Goal: Transaction & Acquisition: Purchase product/service

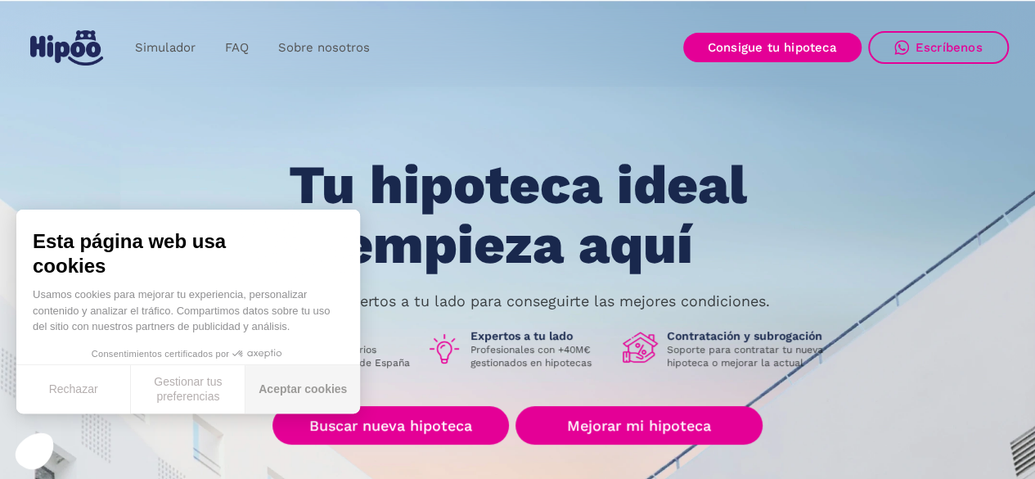
click at [277, 386] on button "Aceptar cookies" at bounding box center [303, 389] width 115 height 48
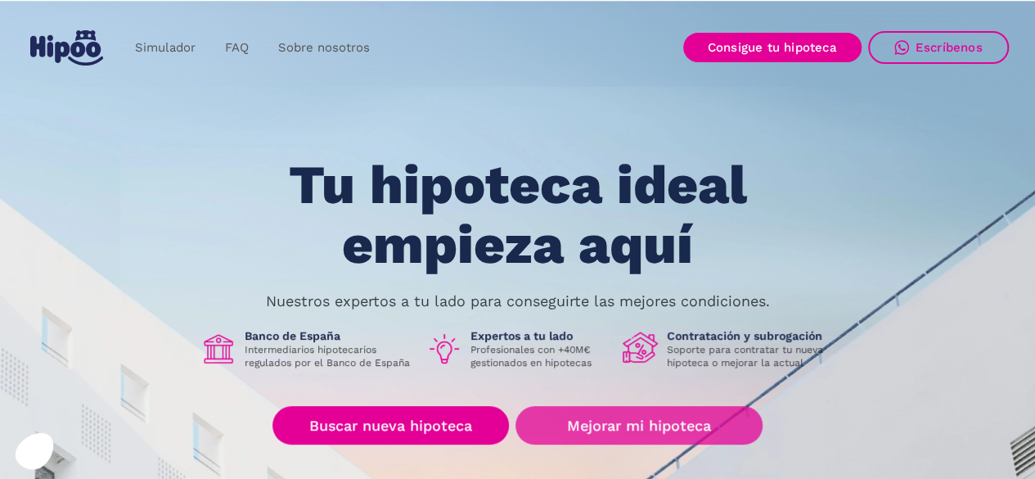
click at [603, 432] on link "Mejorar mi hipoteca" at bounding box center [639, 425] width 246 height 38
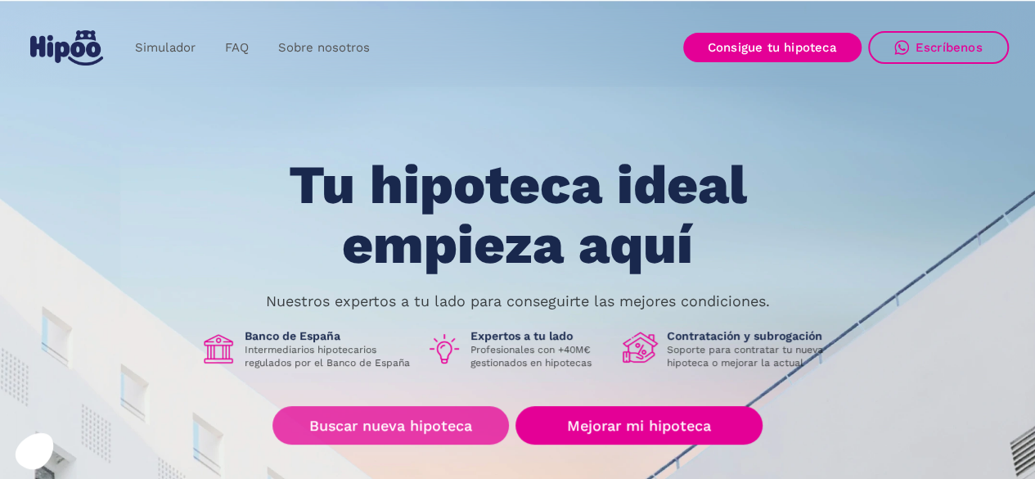
click at [318, 425] on link "Buscar nueva hipoteca" at bounding box center [391, 425] width 237 height 38
